Goal: Check status: Check status

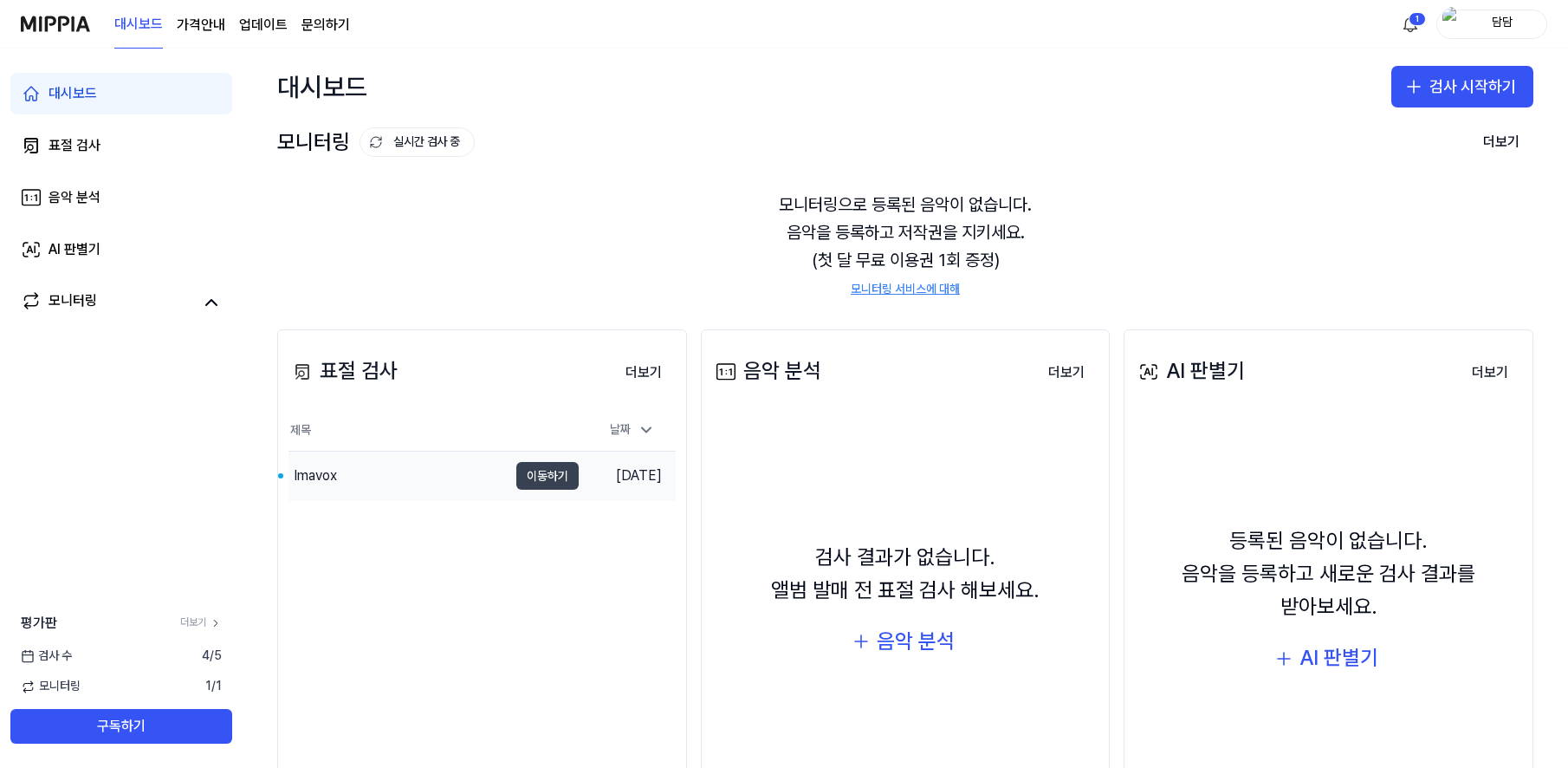
click at [559, 482] on button "이동하기" at bounding box center [547, 475] width 62 height 27
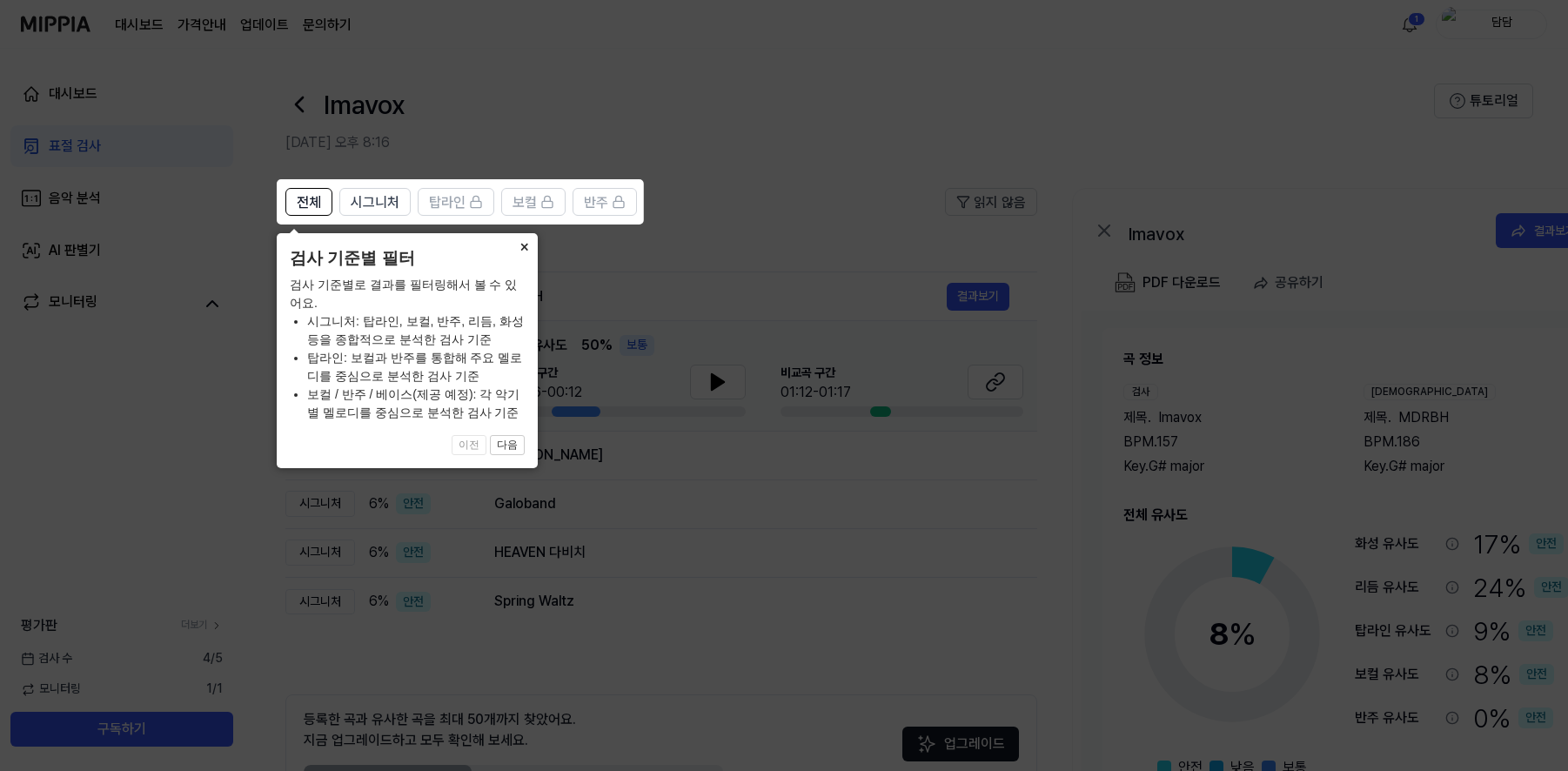
click at [528, 250] on button "×" at bounding box center [523, 245] width 27 height 25
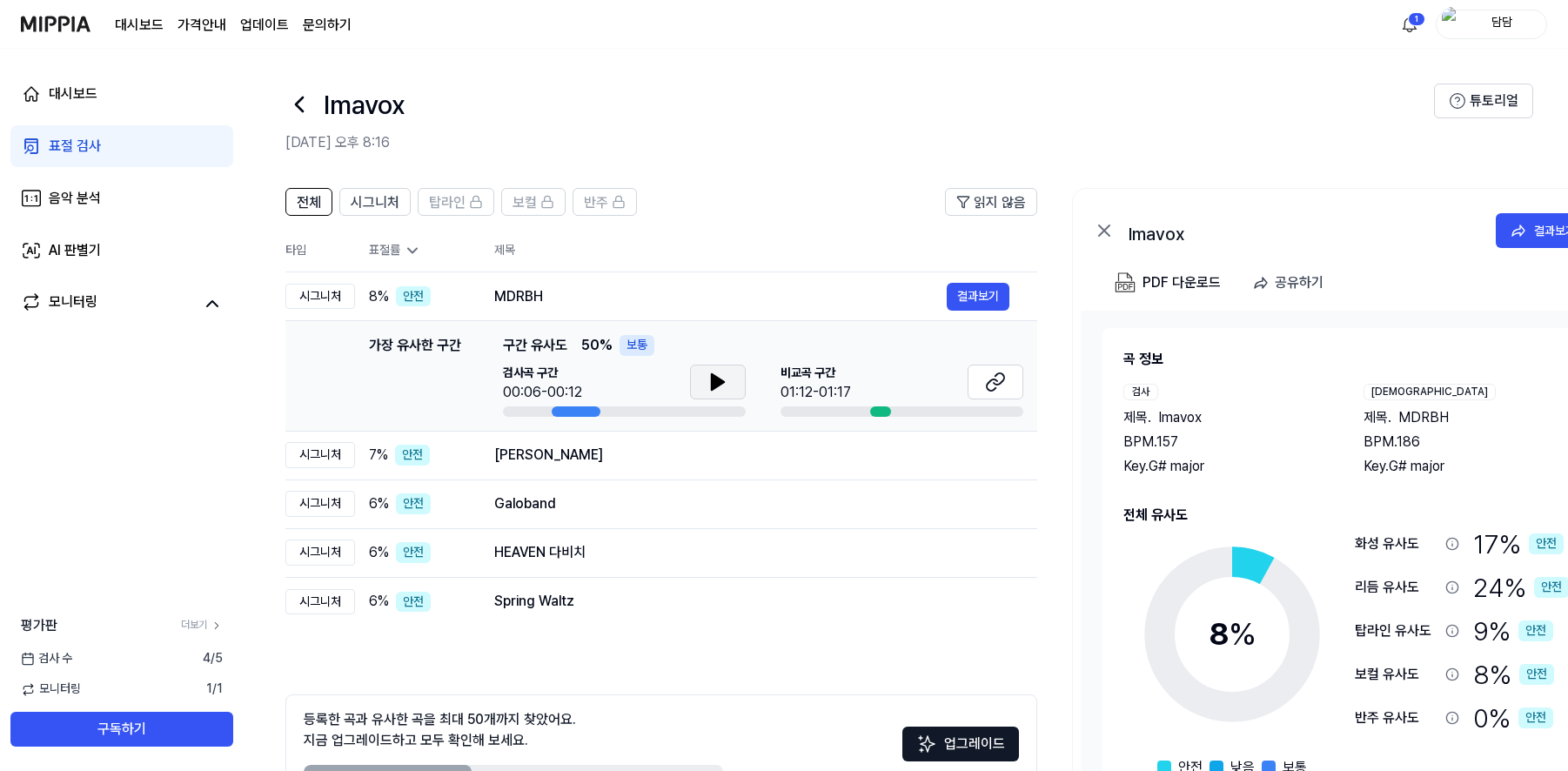
click at [717, 380] on icon at bounding box center [717, 382] width 12 height 16
click at [730, 383] on button at bounding box center [717, 382] width 56 height 35
click at [910, 387] on div "비교곡 구간 01:12-01:17" at bounding box center [902, 384] width 243 height 38
click at [983, 386] on button at bounding box center [995, 382] width 56 height 35
click at [710, 377] on icon at bounding box center [717, 382] width 21 height 21
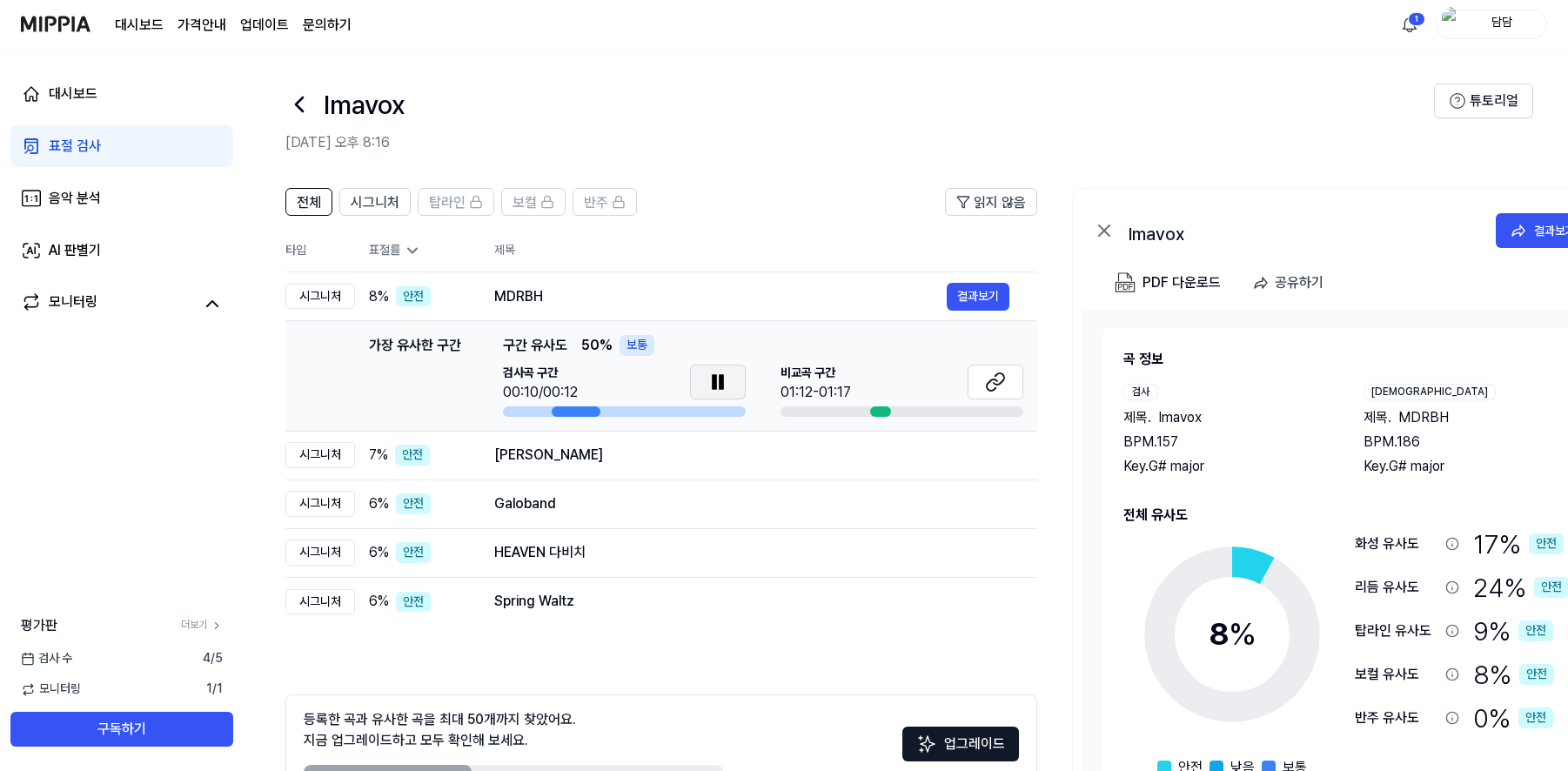
click at [713, 368] on button at bounding box center [717, 382] width 56 height 35
click at [459, 197] on span "탑라인" at bounding box center [447, 203] width 37 height 21
click at [524, 453] on div "[PERSON_NAME]" at bounding box center [720, 455] width 452 height 21
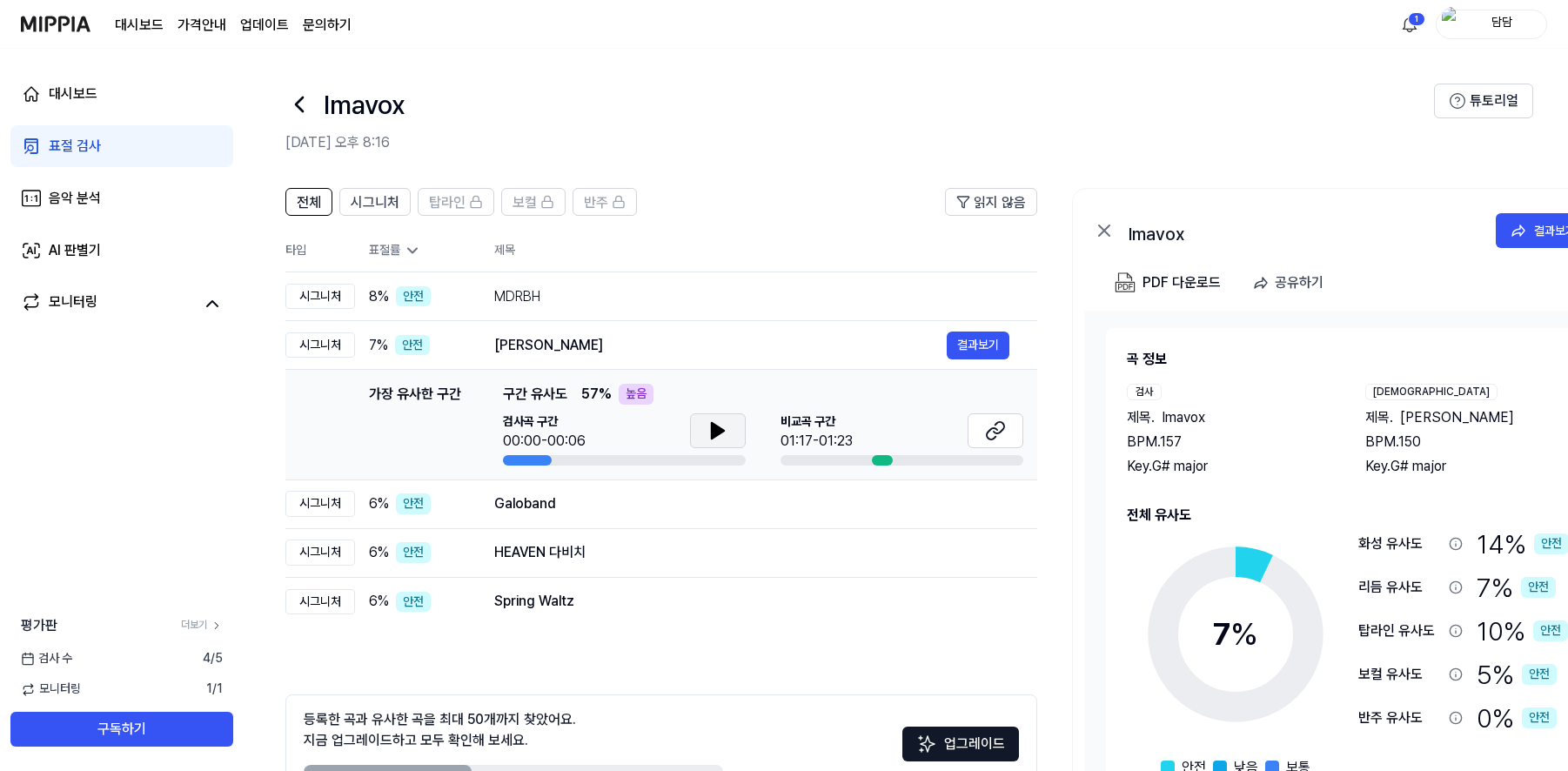
click at [731, 421] on button at bounding box center [717, 430] width 56 height 35
click at [728, 424] on icon at bounding box center [717, 430] width 21 height 21
click at [1020, 434] on button at bounding box center [995, 430] width 56 height 35
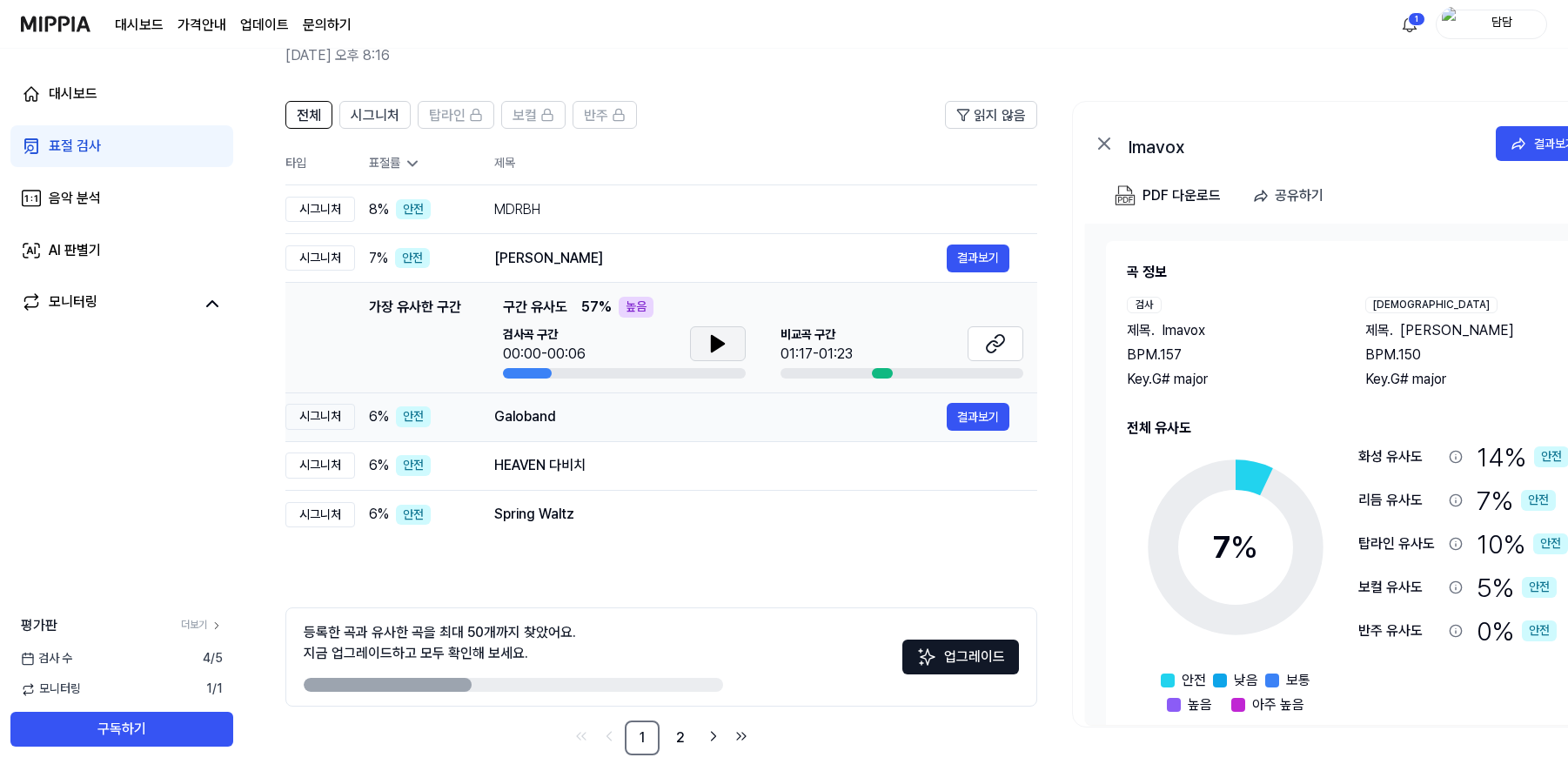
click at [560, 420] on div "Galoband" at bounding box center [720, 417] width 452 height 21
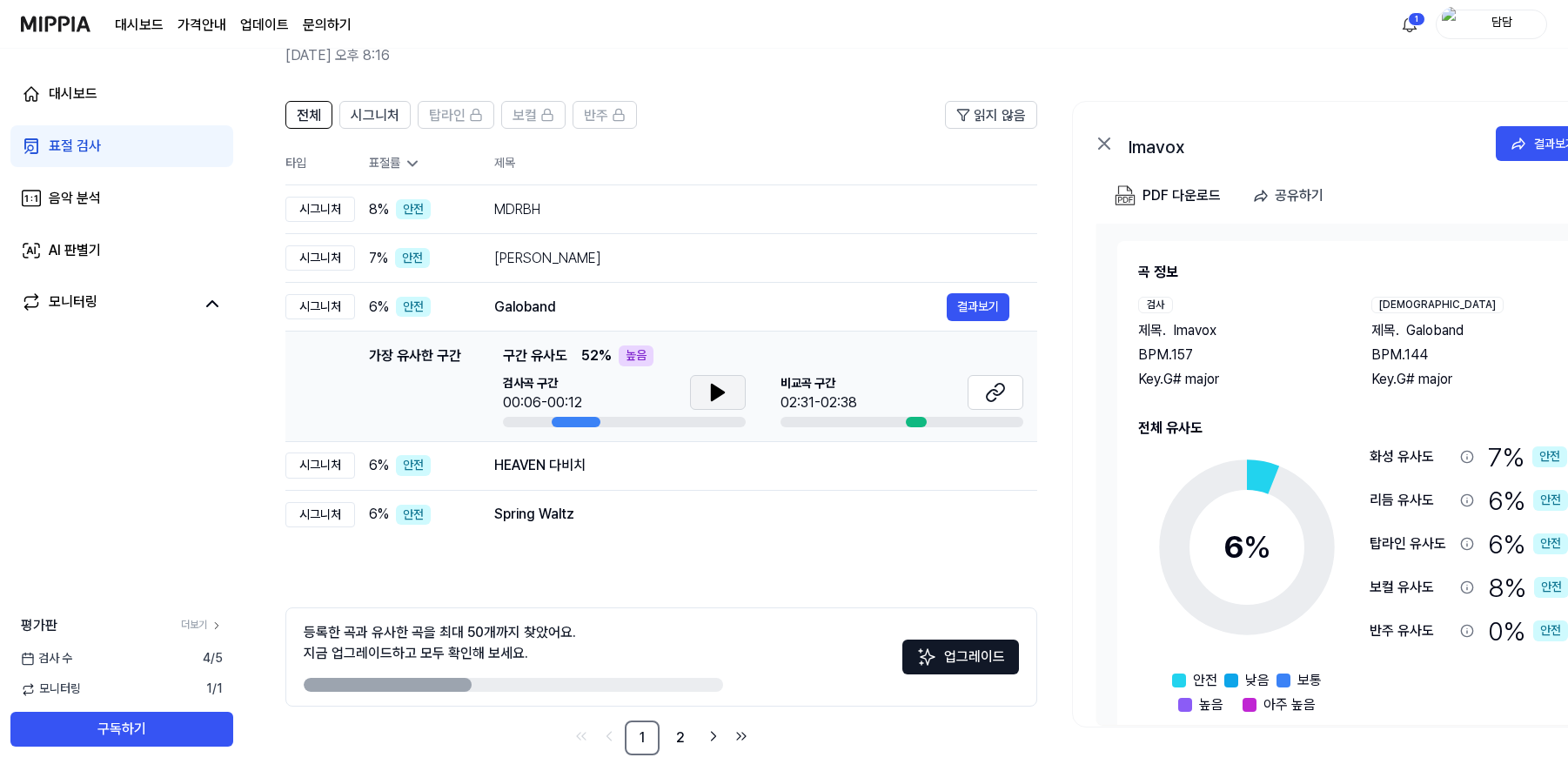
click at [717, 391] on icon at bounding box center [717, 392] width 12 height 16
drag, startPoint x: 716, startPoint y: 388, endPoint x: 715, endPoint y: 379, distance: 9.1
click at [716, 387] on icon at bounding box center [714, 392] width 4 height 14
click at [992, 400] on icon at bounding box center [995, 392] width 21 height 21
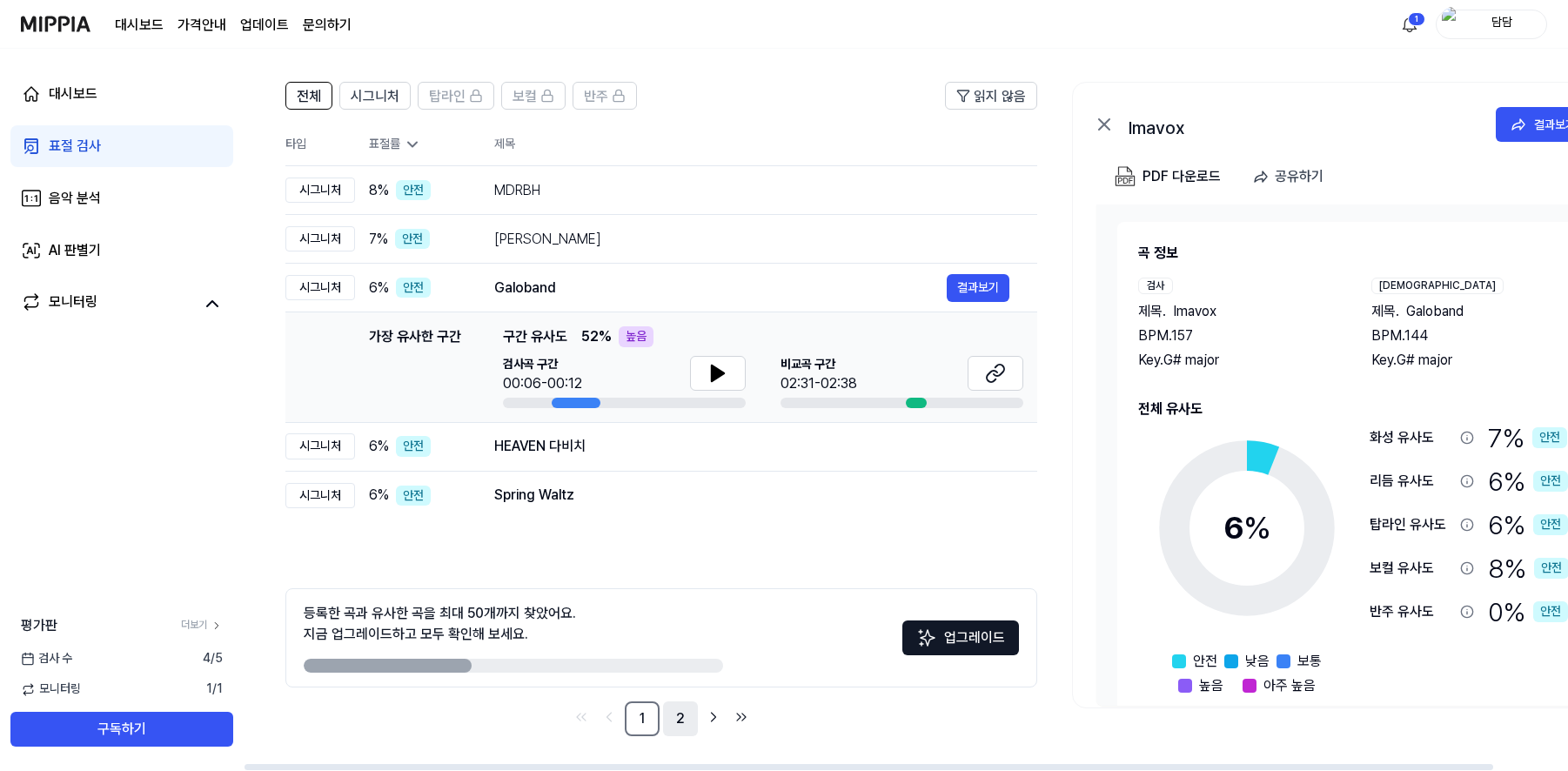
click at [682, 726] on link "2" at bounding box center [680, 718] width 35 height 35
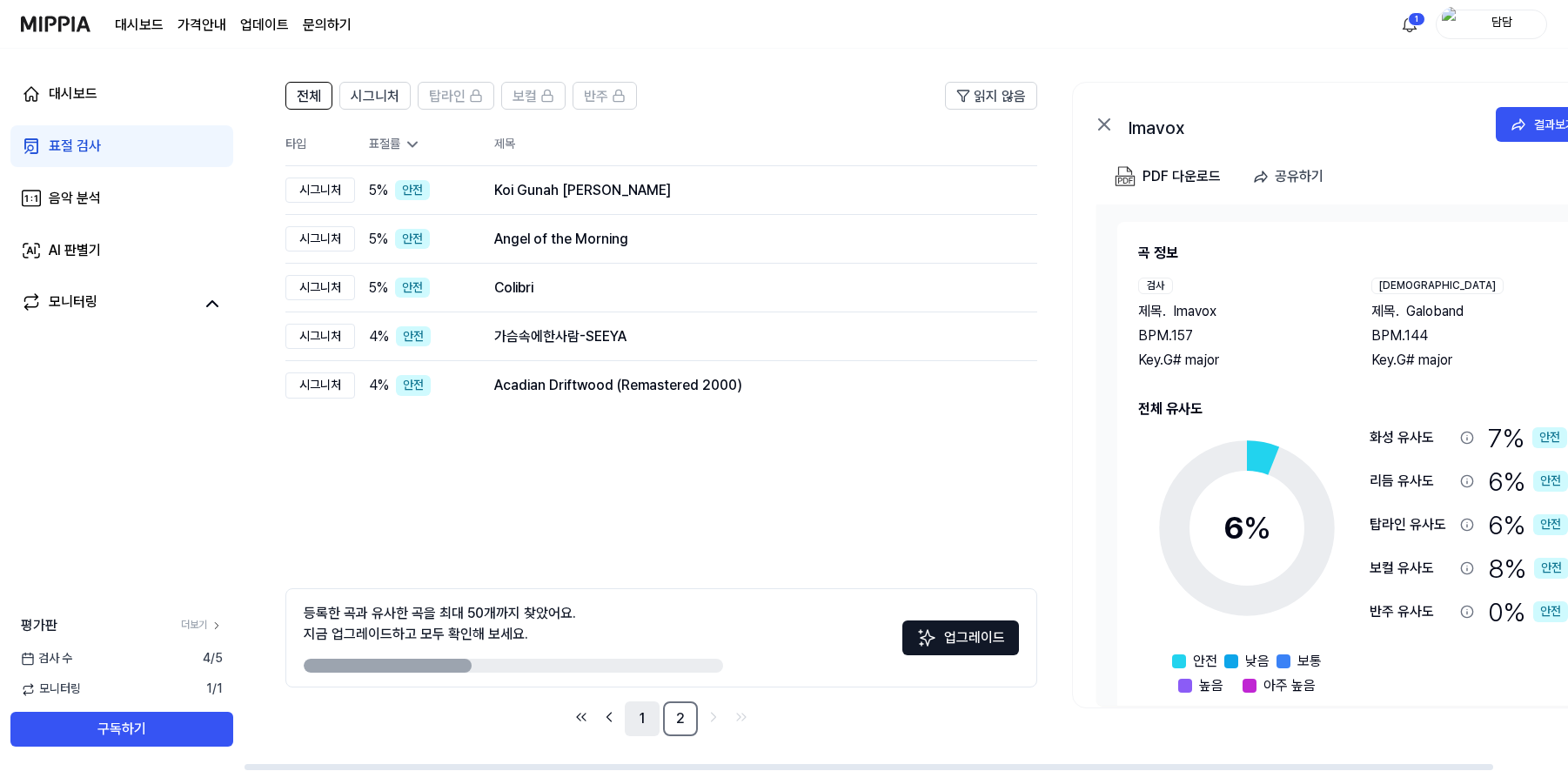
click at [643, 717] on link "1" at bounding box center [641, 718] width 35 height 35
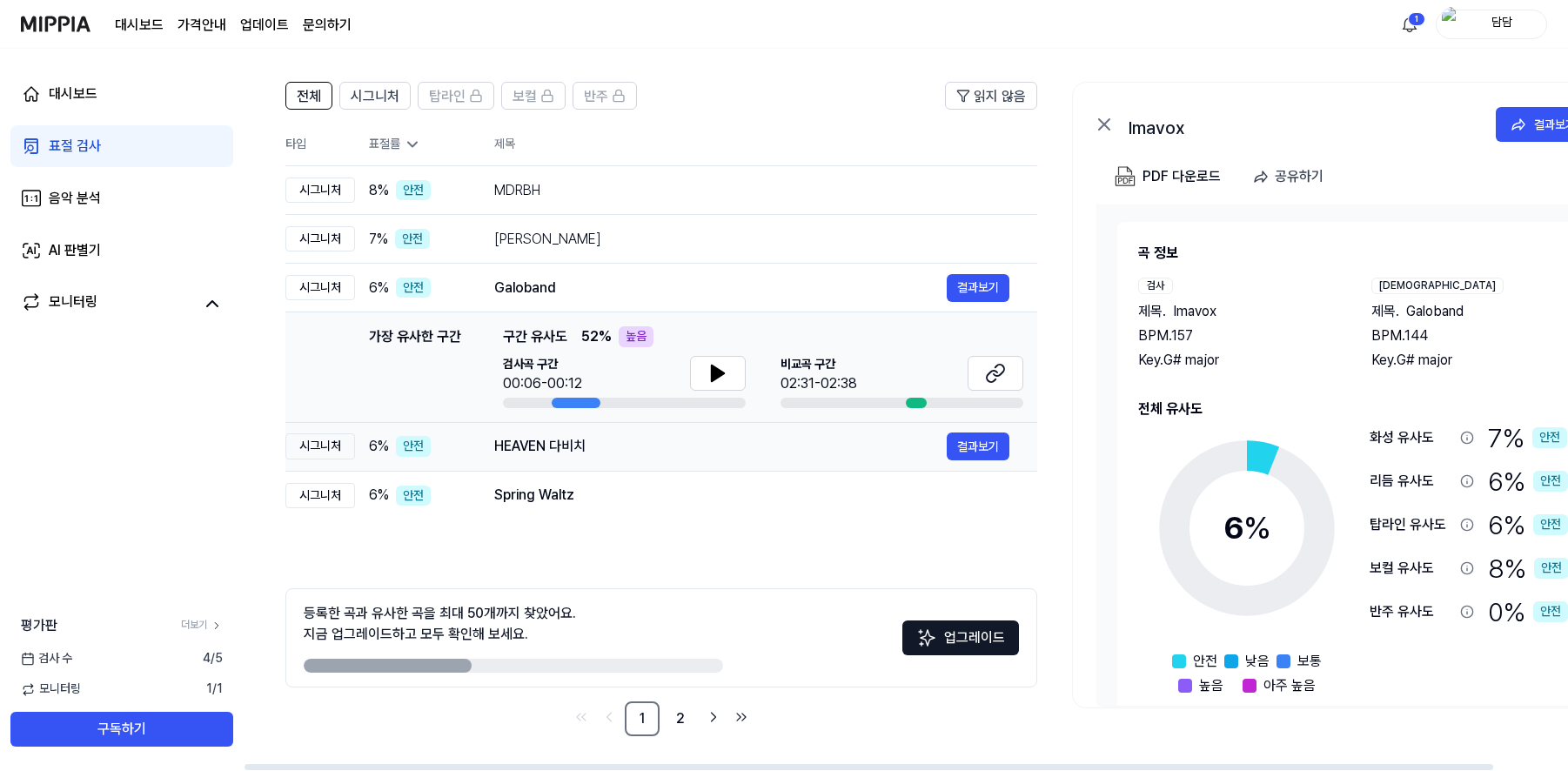
click at [583, 446] on div "HEAVEN 다비치" at bounding box center [720, 446] width 452 height 21
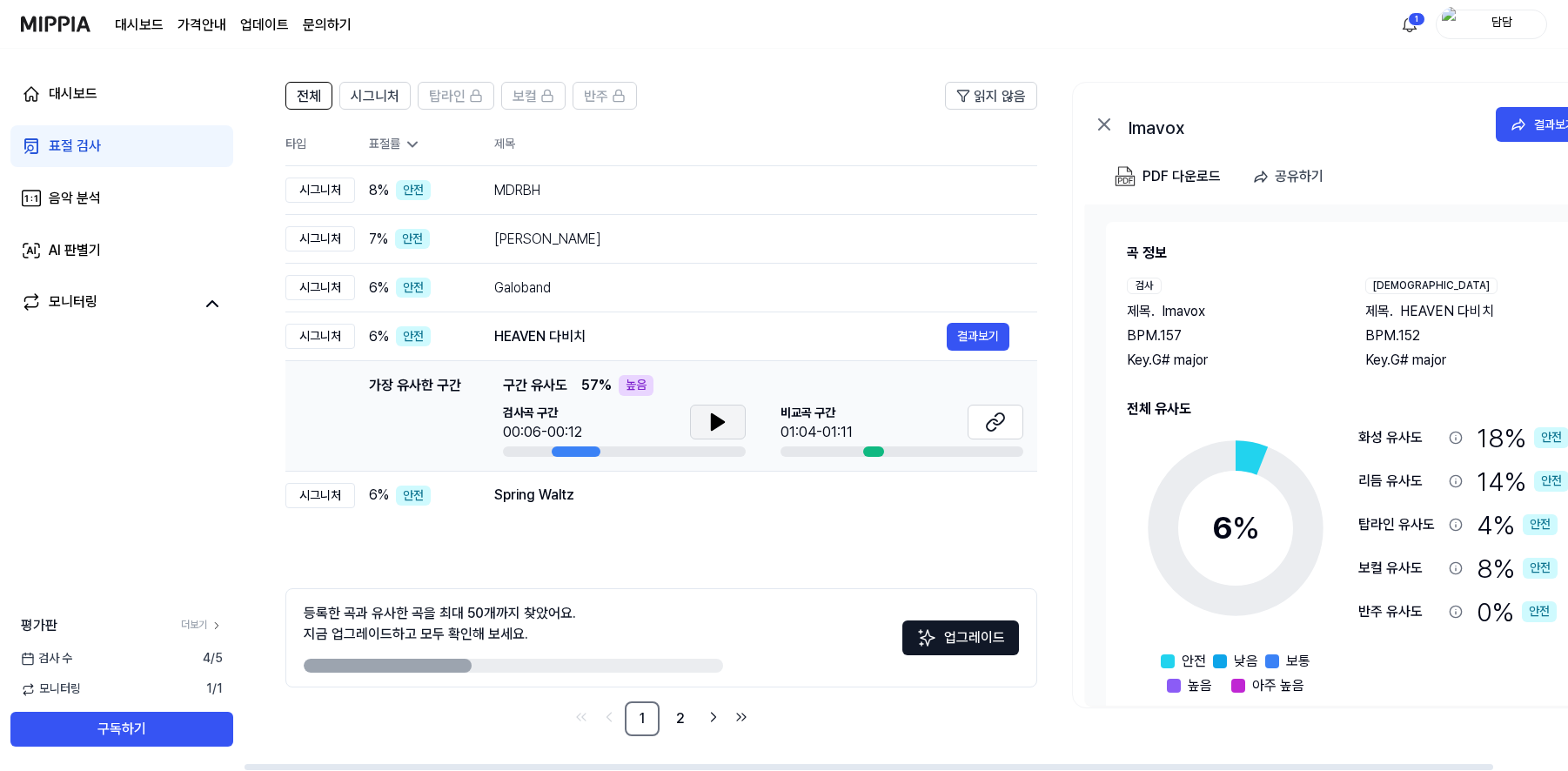
click at [693, 421] on button at bounding box center [717, 421] width 56 height 35
click at [748, 411] on div "검사곡 구간 00:10/00:12 비교곡 구간 01:04-01:11" at bounding box center [763, 430] width 520 height 52
click at [717, 429] on icon at bounding box center [717, 421] width 21 height 21
drag, startPoint x: 1139, startPoint y: 296, endPoint x: 1253, endPoint y: 369, distance: 135.4
click at [1253, 369] on div "검사 제목 . Imavox BPM. 157 Key. G# major" at bounding box center [1228, 324] width 204 height 93
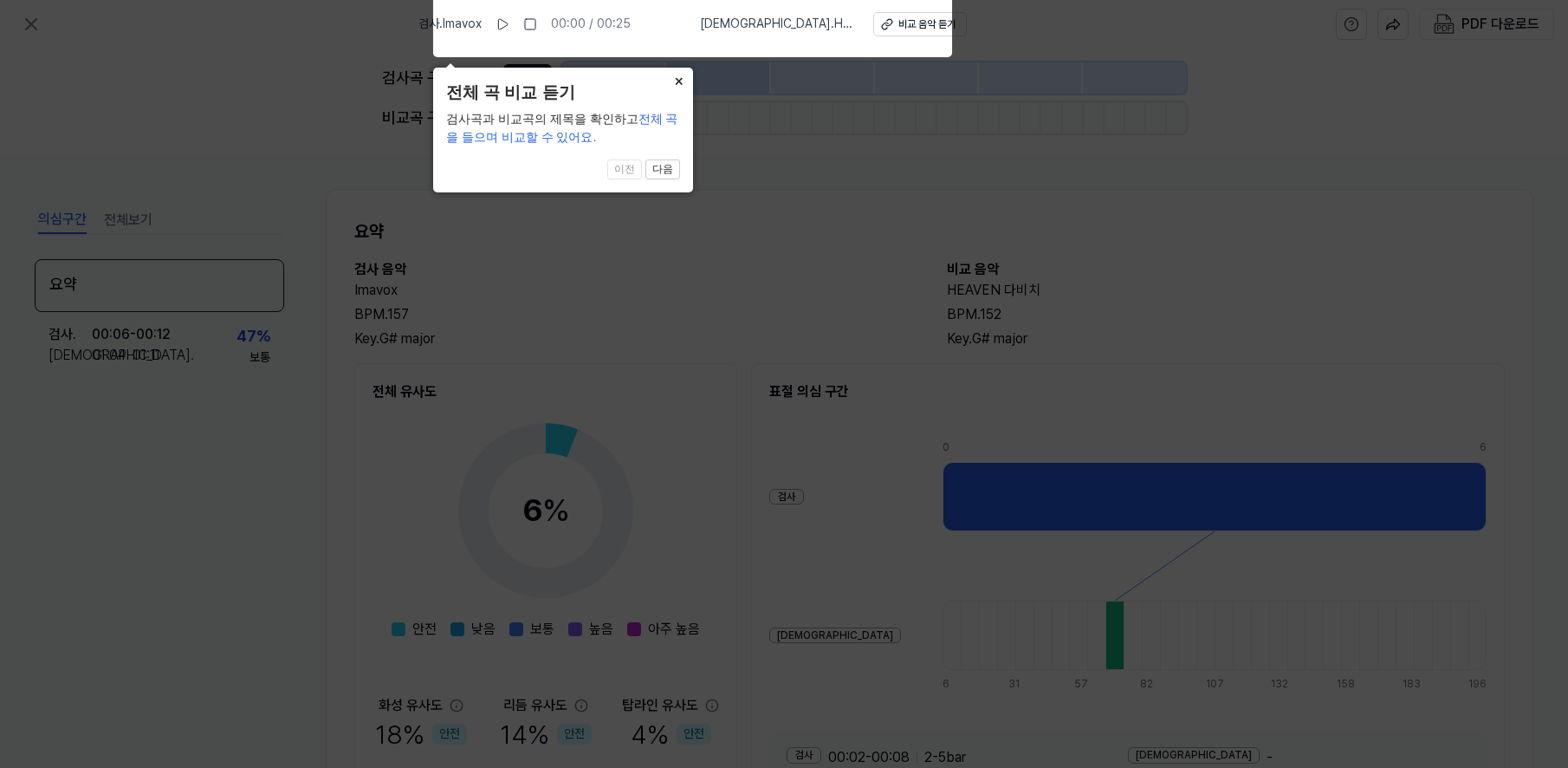
click at [679, 81] on button "×" at bounding box center [678, 80] width 27 height 25
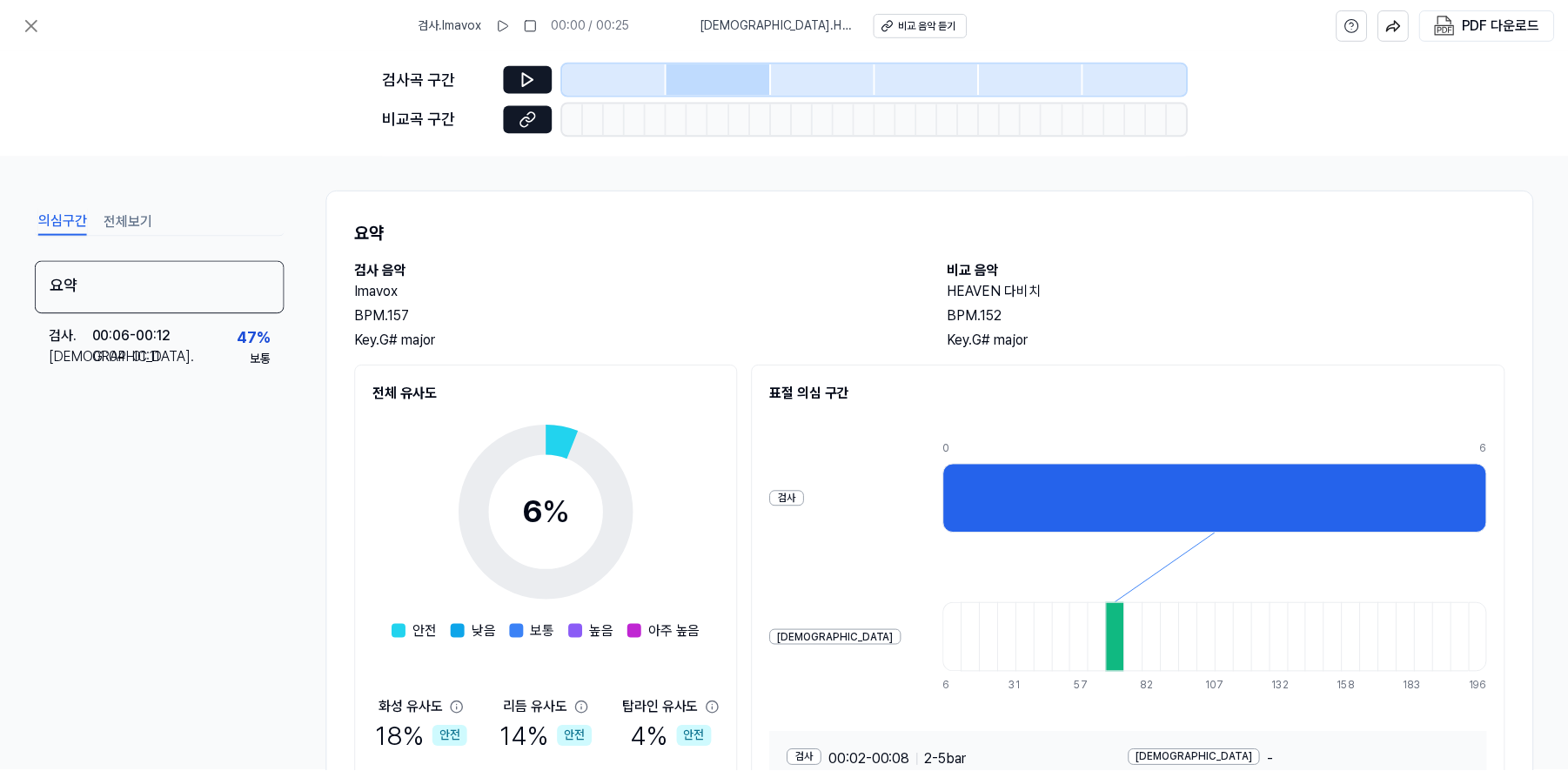
scroll to position [106, 0]
